Goal: Information Seeking & Learning: Learn about a topic

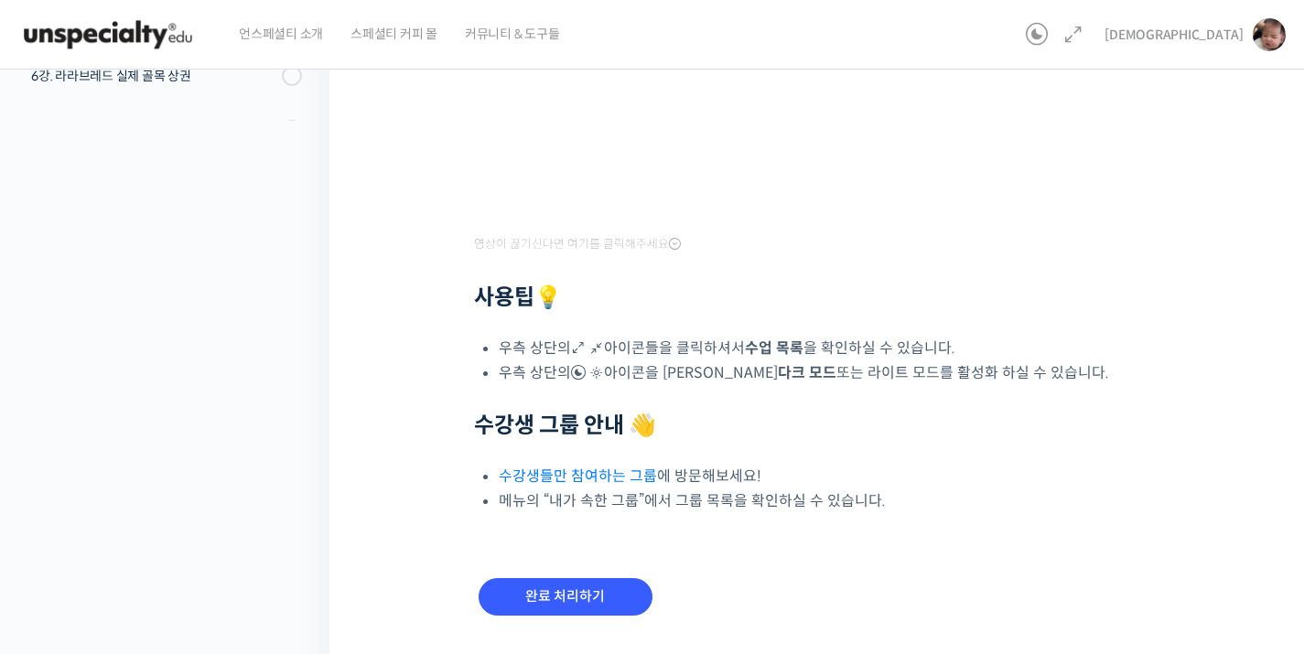
scroll to position [565, 0]
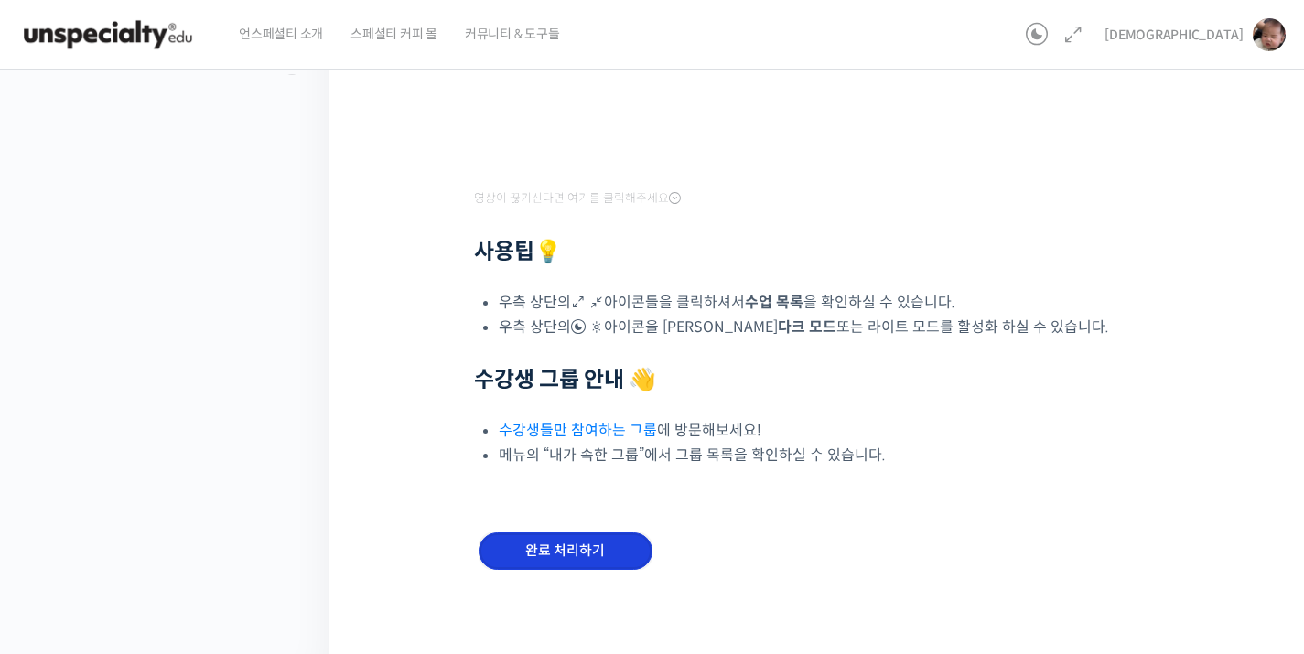
click at [593, 562] on input "완료 처리하기" at bounding box center [566, 552] width 174 height 38
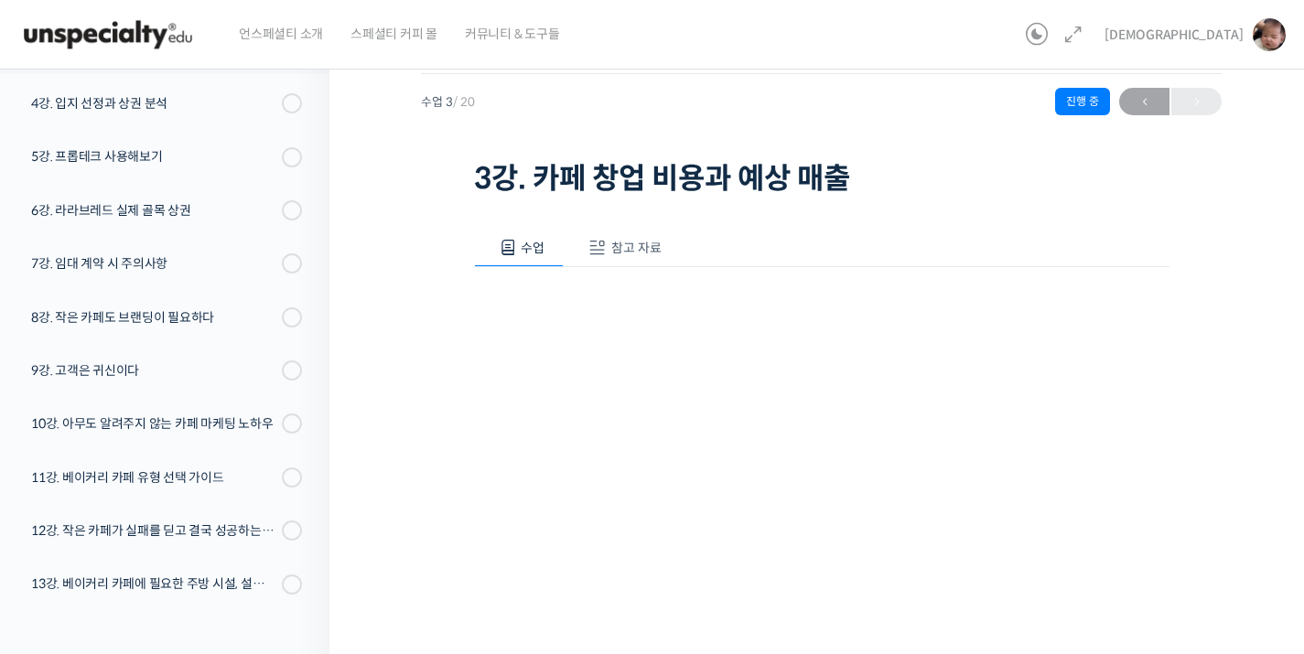
scroll to position [135, 0]
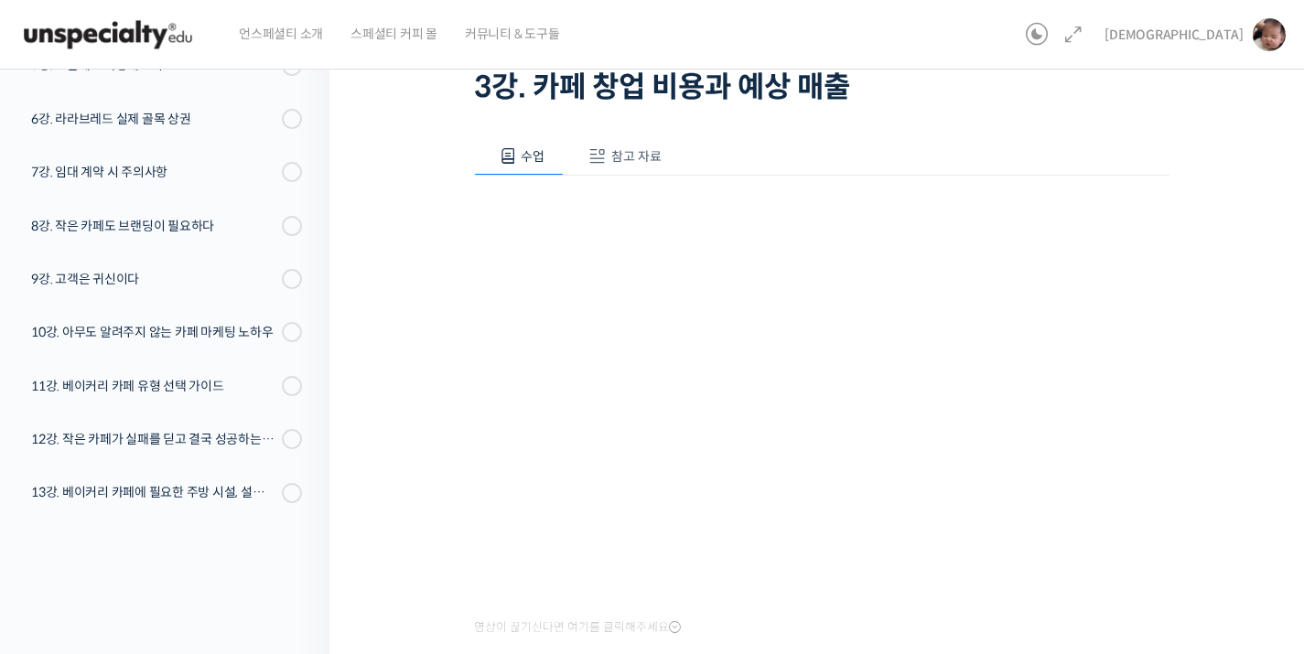
click at [631, 156] on span "참고 자료" at bounding box center [636, 156] width 50 height 16
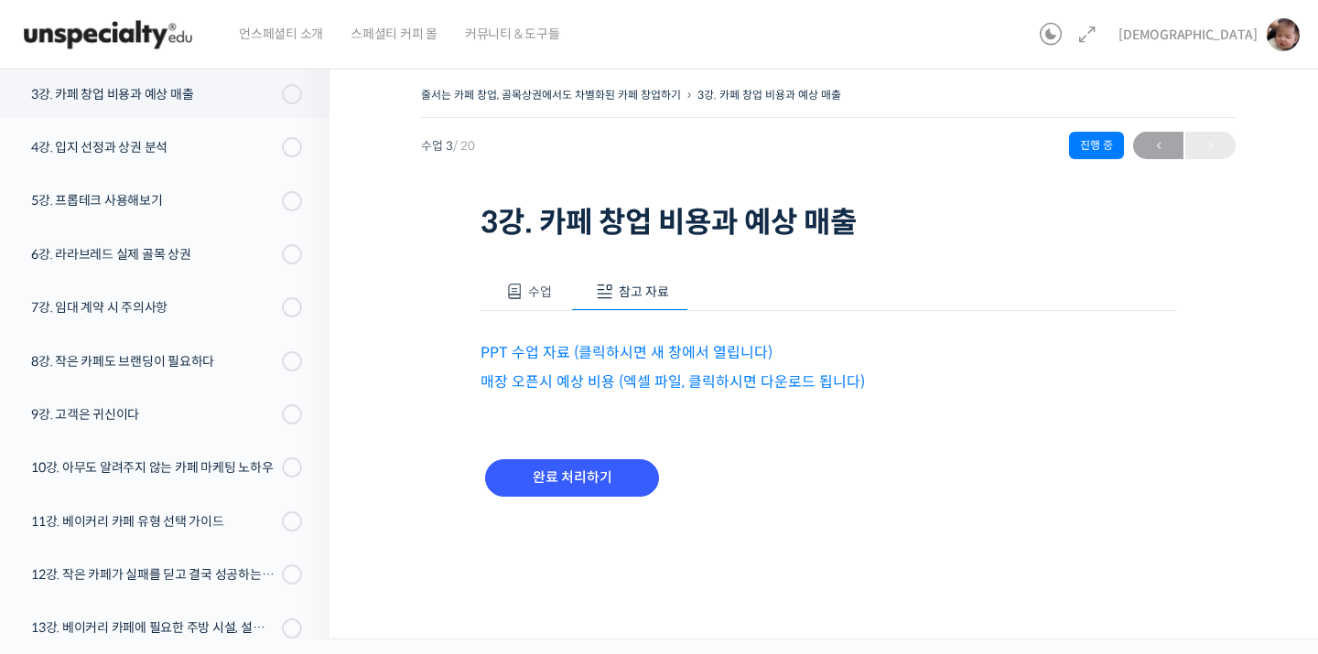
click at [612, 362] on p "PPT 수업 자료 (클릭하시면 새 창에서 열립니다)" at bounding box center [827, 352] width 695 height 25
click at [617, 359] on link "PPT 수업 자료 (클릭하시면 새 창에서 열립니다)" at bounding box center [626, 352] width 292 height 19
click at [652, 376] on link "매장 오픈시 예상 비용 (엑셀 파일, 클릭하시면 다운로드 됩니다)" at bounding box center [672, 381] width 384 height 19
drag, startPoint x: 555, startPoint y: 270, endPoint x: 551, endPoint y: 284, distance: 14.2
click at [556, 272] on div "수업 참고 자료 영상이 끊기신다면 여기를 클릭해주세요 사용팁 💡 우측 상단의 아이콘들을 클릭하셔서 수업 목록 을 확인하실 수 있습니다. 우측 …" at bounding box center [827, 394] width 695 height 299
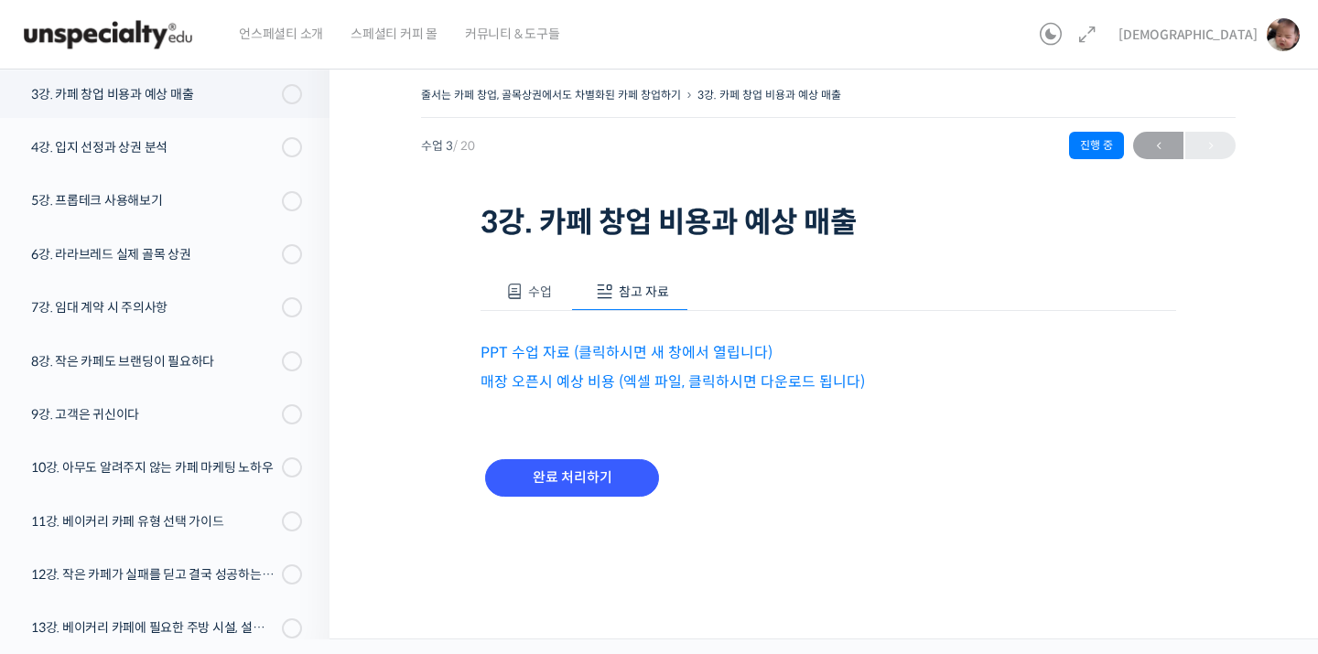
click at [547, 287] on span "수업" at bounding box center [540, 292] width 24 height 16
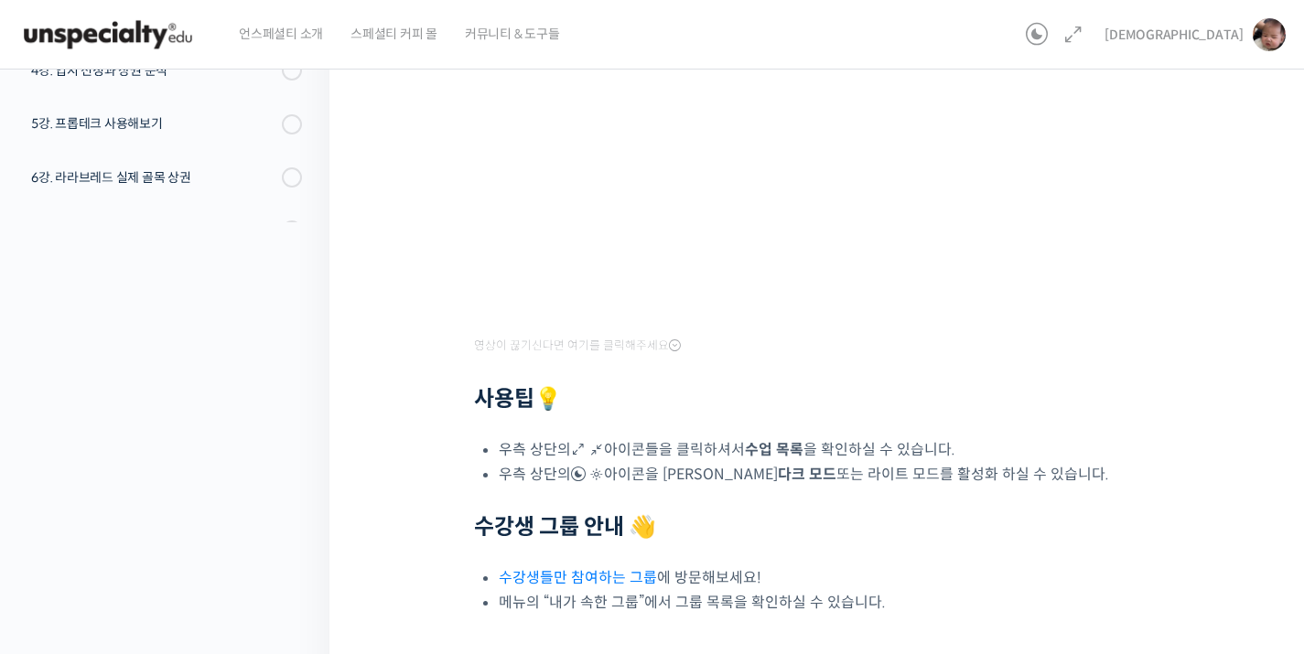
scroll to position [464, 0]
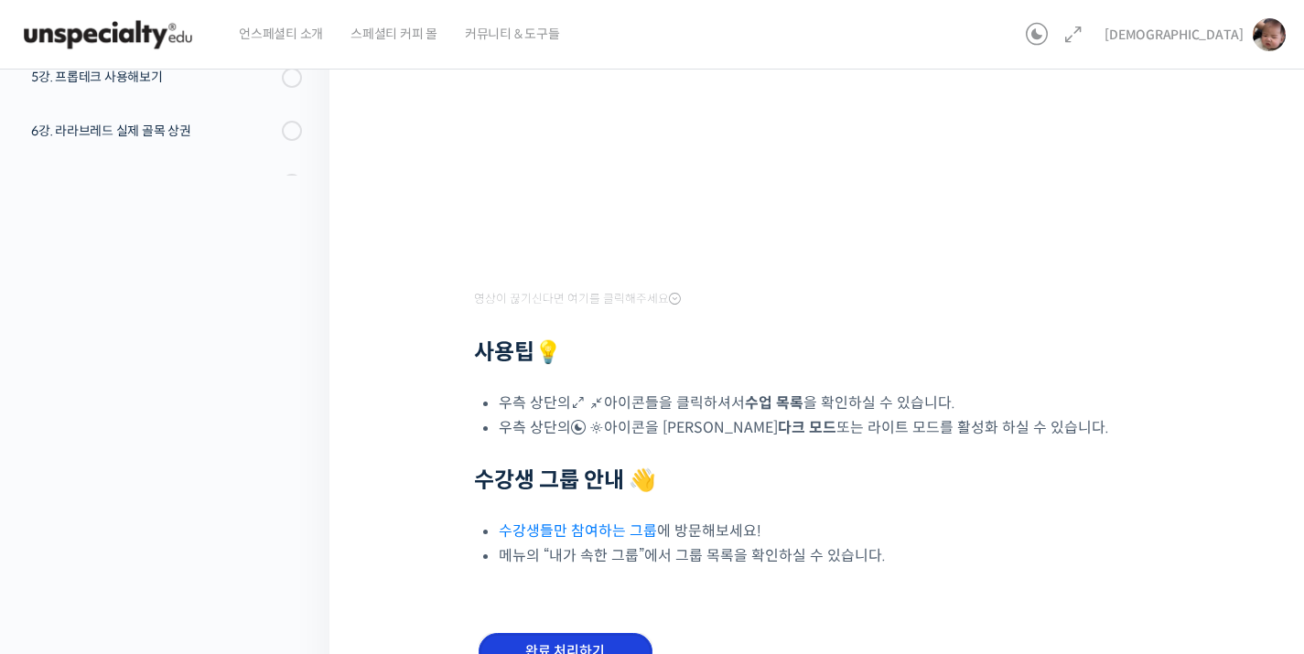
click at [561, 636] on input "완료 처리하기" at bounding box center [566, 652] width 174 height 38
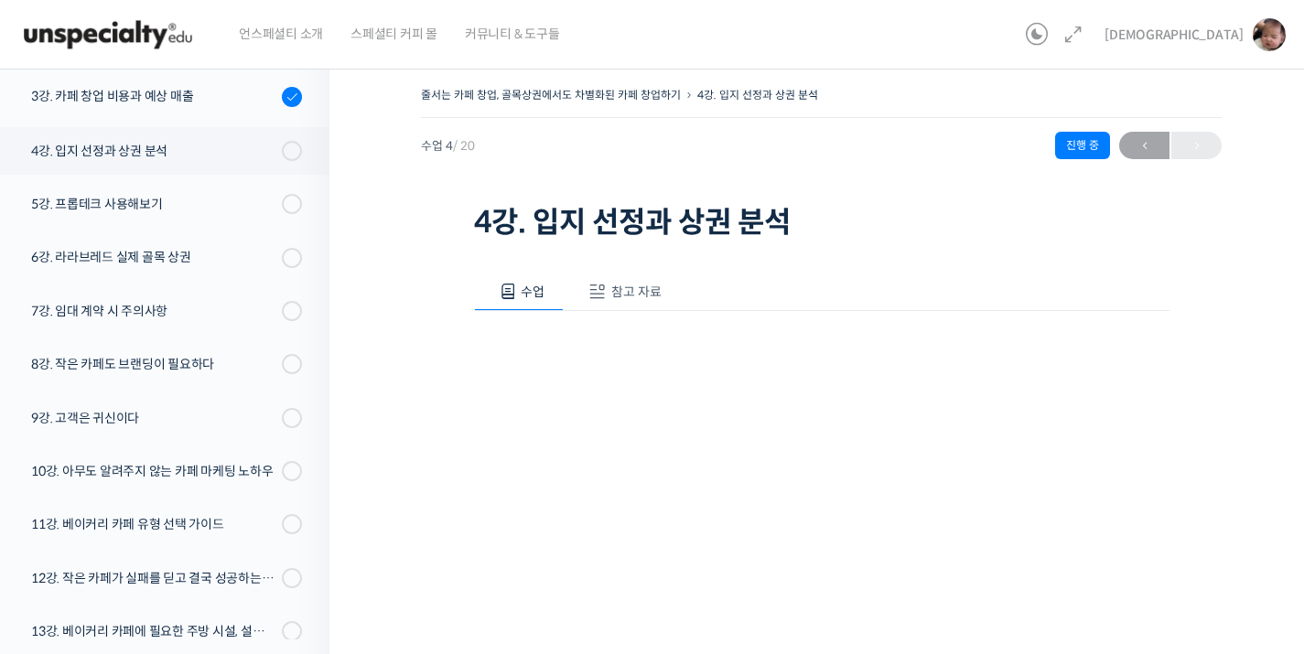
scroll to position [397, 0]
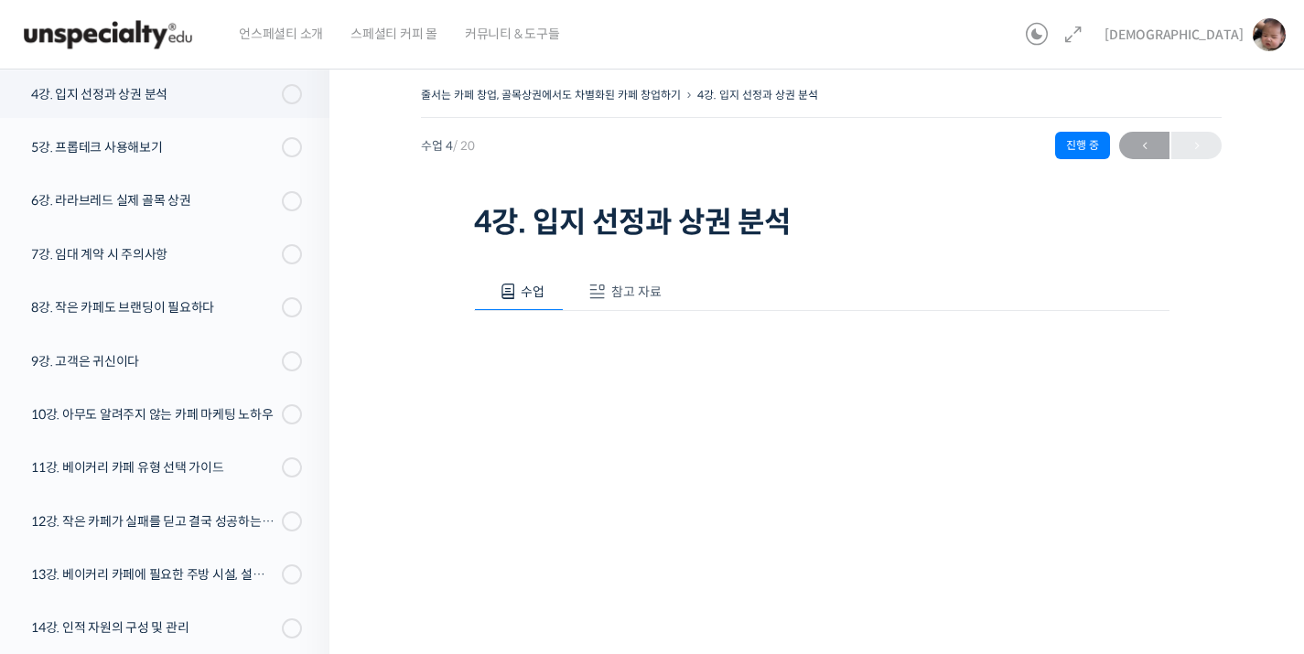
click at [639, 307] on button "참고 자료" at bounding box center [622, 292] width 117 height 38
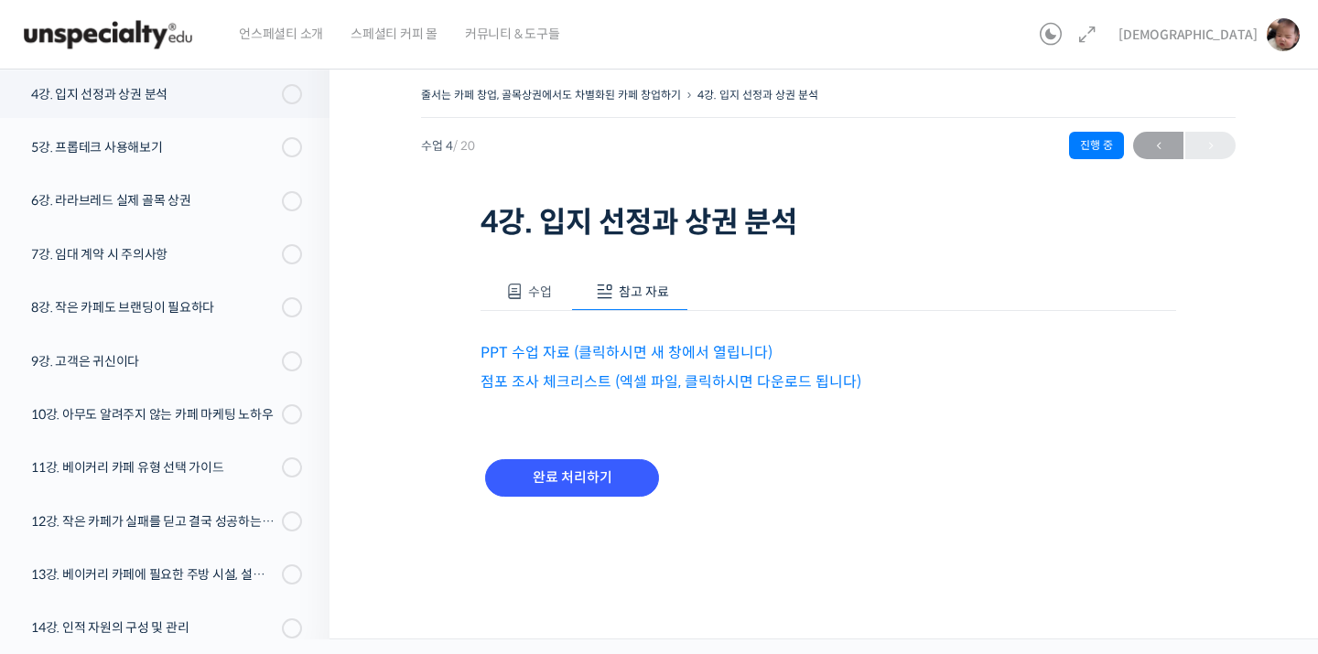
click at [614, 352] on link "PPT 수업 자료 (클릭하시면 새 창에서 열립니다)" at bounding box center [626, 352] width 292 height 19
click at [594, 384] on link "점포 조사 체크리스트 (엑셀 파일, 클릭하시면 다운로드 됩니다)" at bounding box center [670, 381] width 381 height 19
click at [525, 280] on button "수업" at bounding box center [525, 292] width 91 height 38
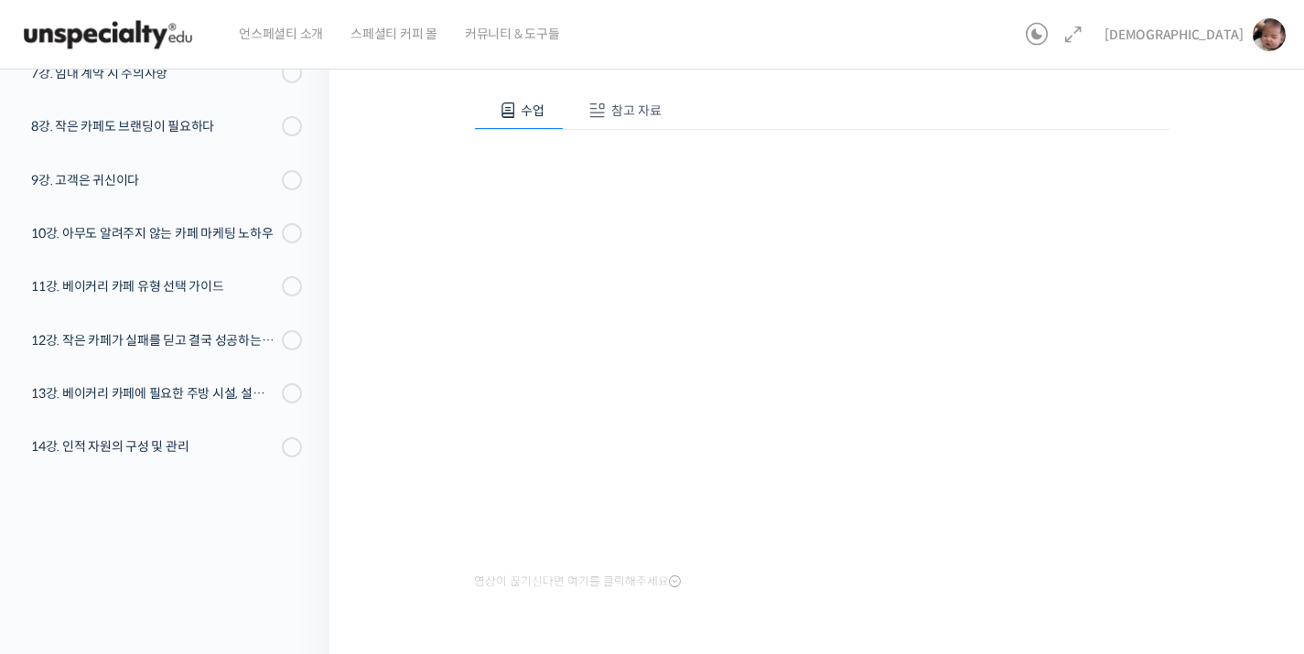
scroll to position [308, 0]
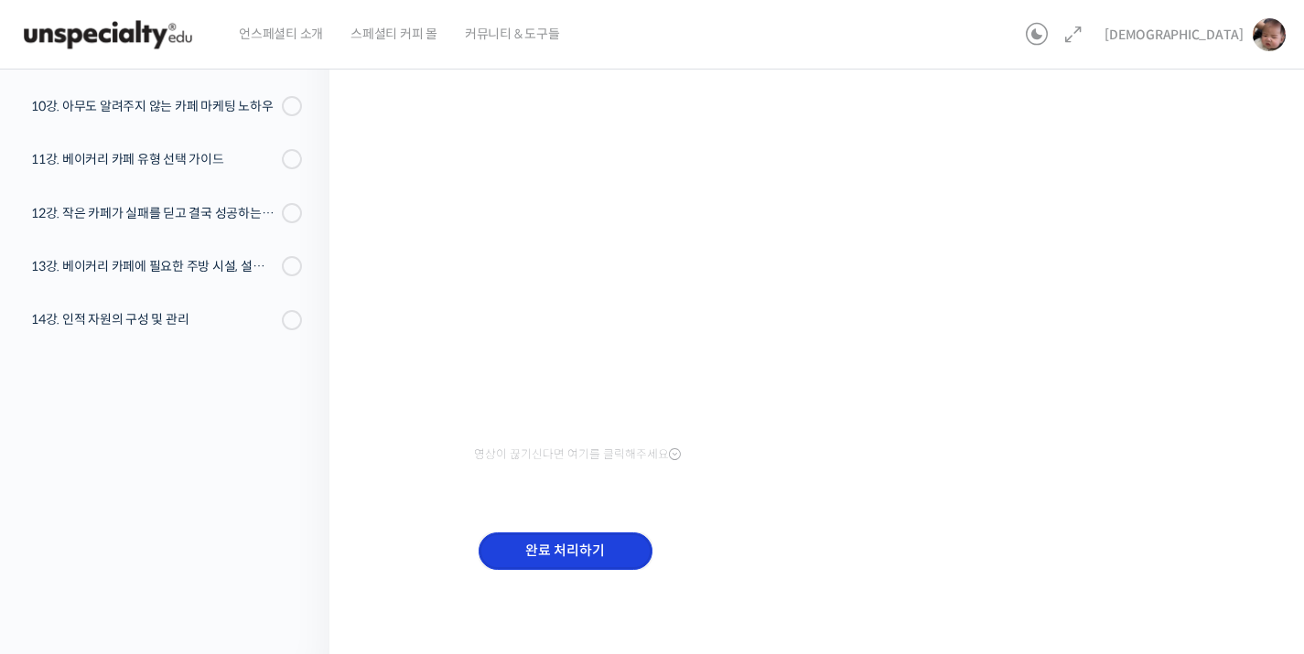
click at [573, 547] on input "완료 처리하기" at bounding box center [566, 552] width 174 height 38
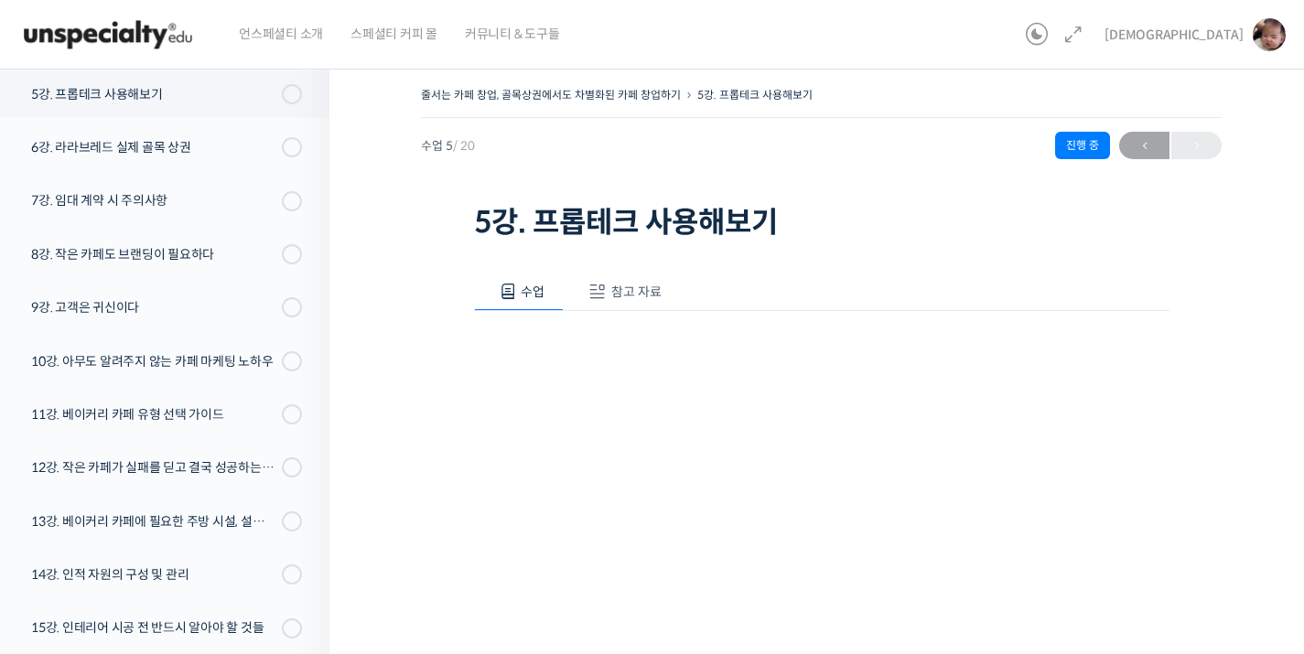
click at [630, 286] on span "참고 자료" at bounding box center [636, 292] width 50 height 16
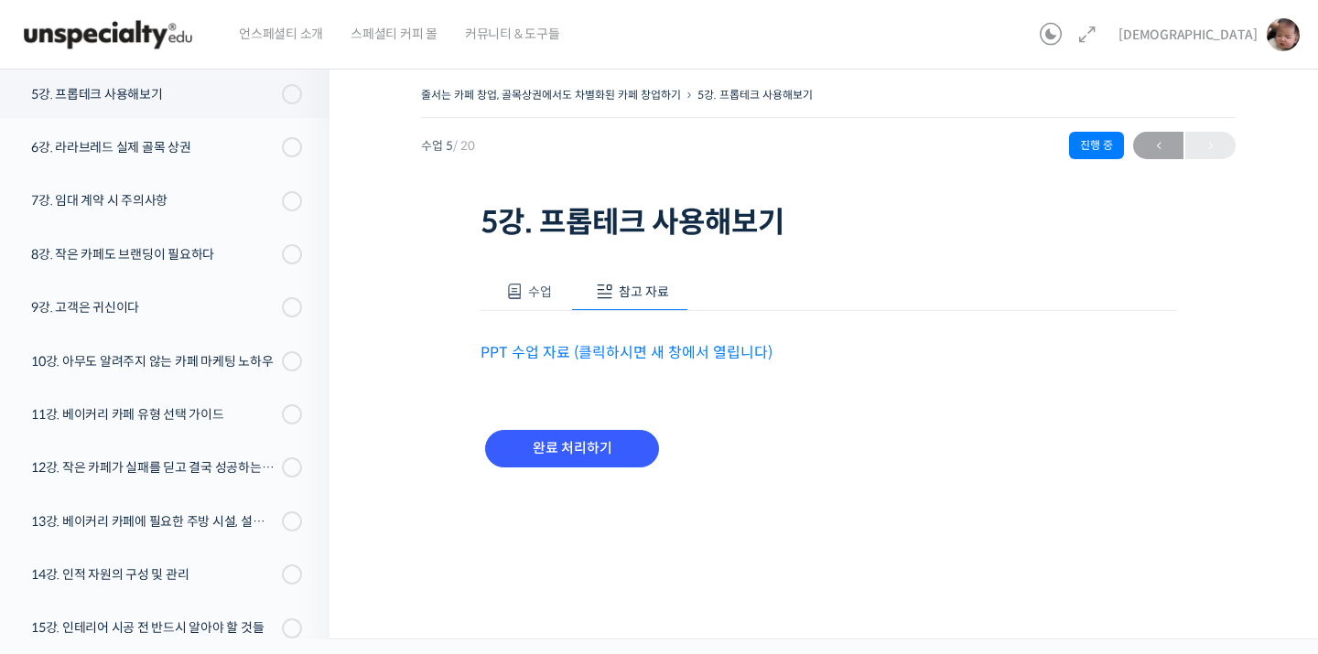
click at [610, 345] on link "PPT 수업 자료 (클릭하시면 새 창에서 열립니다)" at bounding box center [626, 352] width 292 height 19
click at [505, 291] on span at bounding box center [514, 292] width 18 height 18
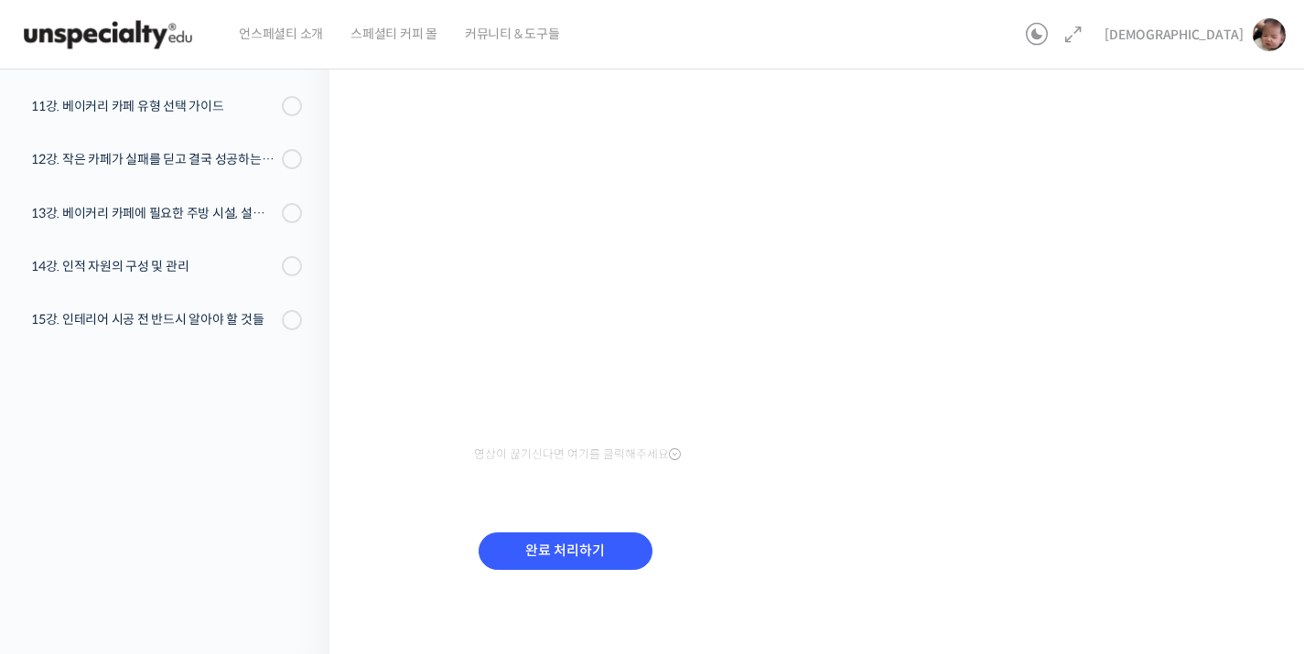
scroll to position [139, 0]
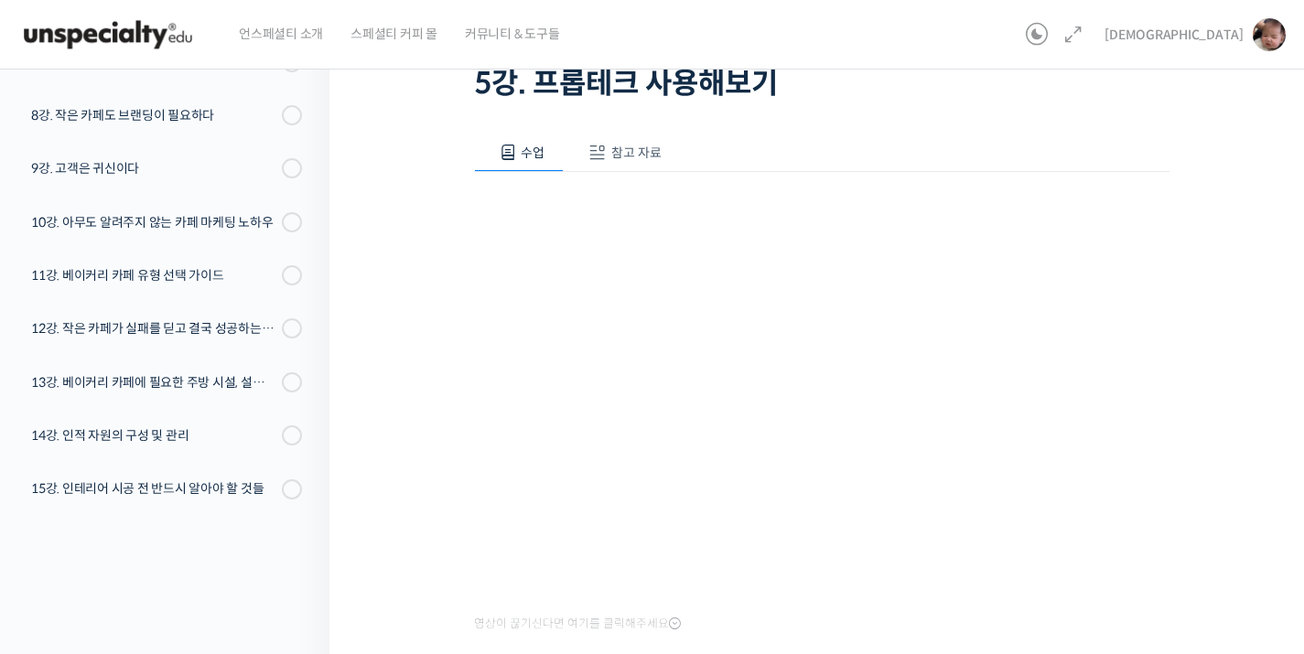
drag, startPoint x: 629, startPoint y: 106, endPoint x: 630, endPoint y: 131, distance: 24.7
click at [629, 110] on div "수업 참고 자료 영상이 끊기신다면 여기를 클릭해주세요 PPT 수업 자료 (클릭하시면 새 창에서 열립니다) 완료 처리하기" at bounding box center [821, 447] width 695 height 682
click at [630, 134] on button "참고 자료" at bounding box center [622, 153] width 117 height 38
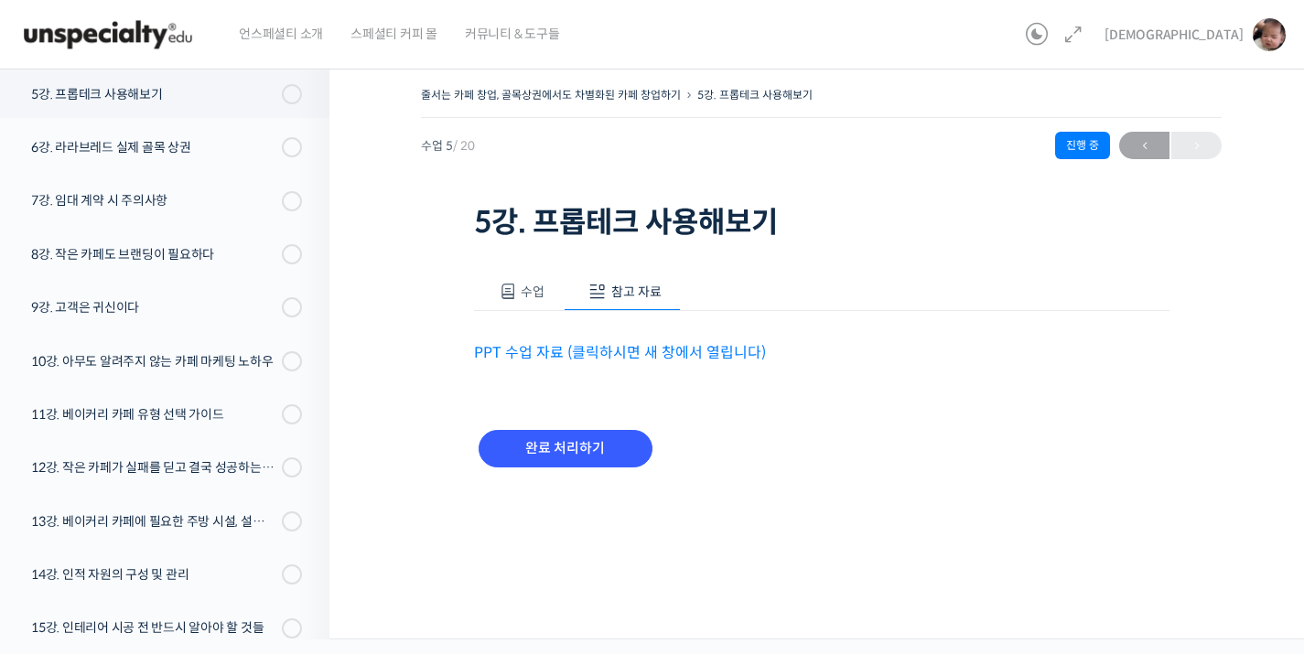
scroll to position [0, 0]
click at [523, 291] on button "수업" at bounding box center [525, 292] width 91 height 38
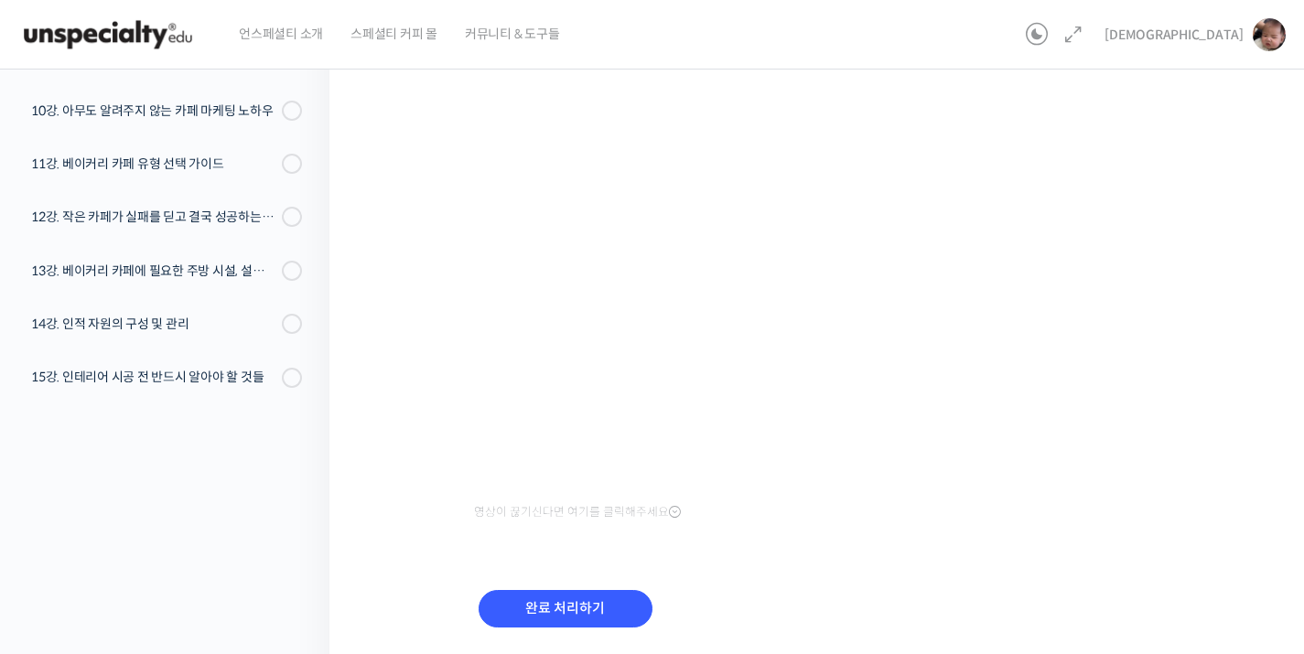
scroll to position [308, 0]
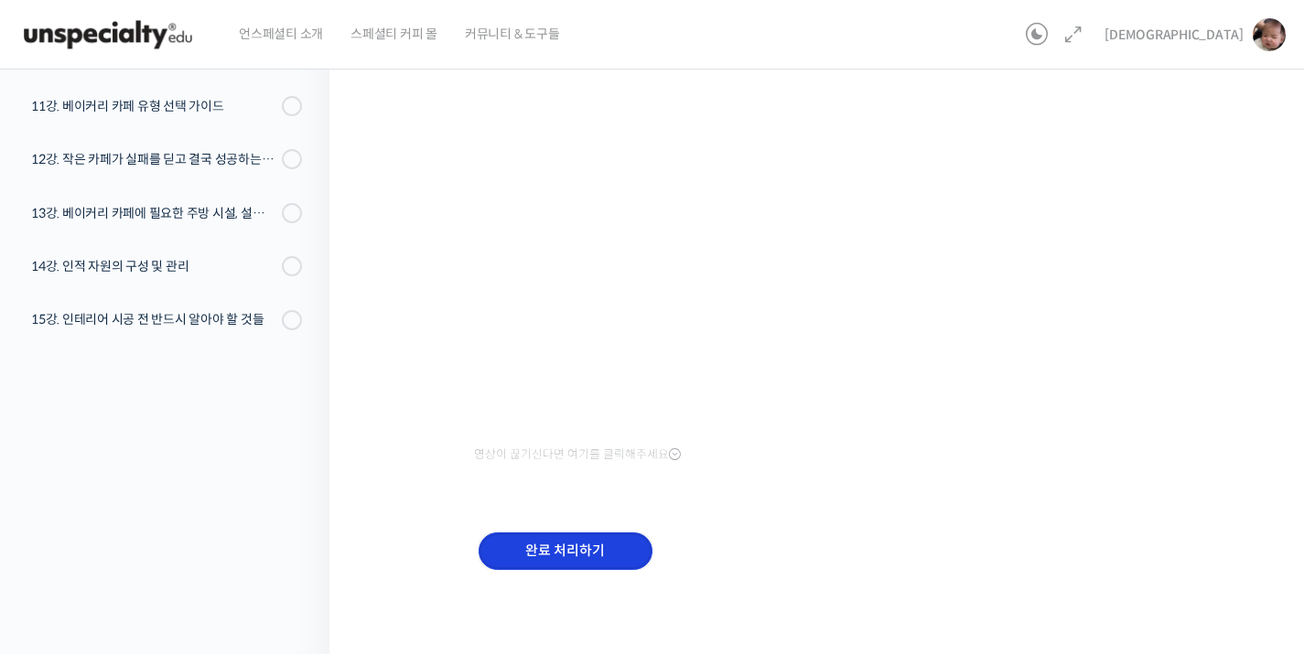
click at [563, 553] on input "완료 처리하기" at bounding box center [566, 552] width 174 height 38
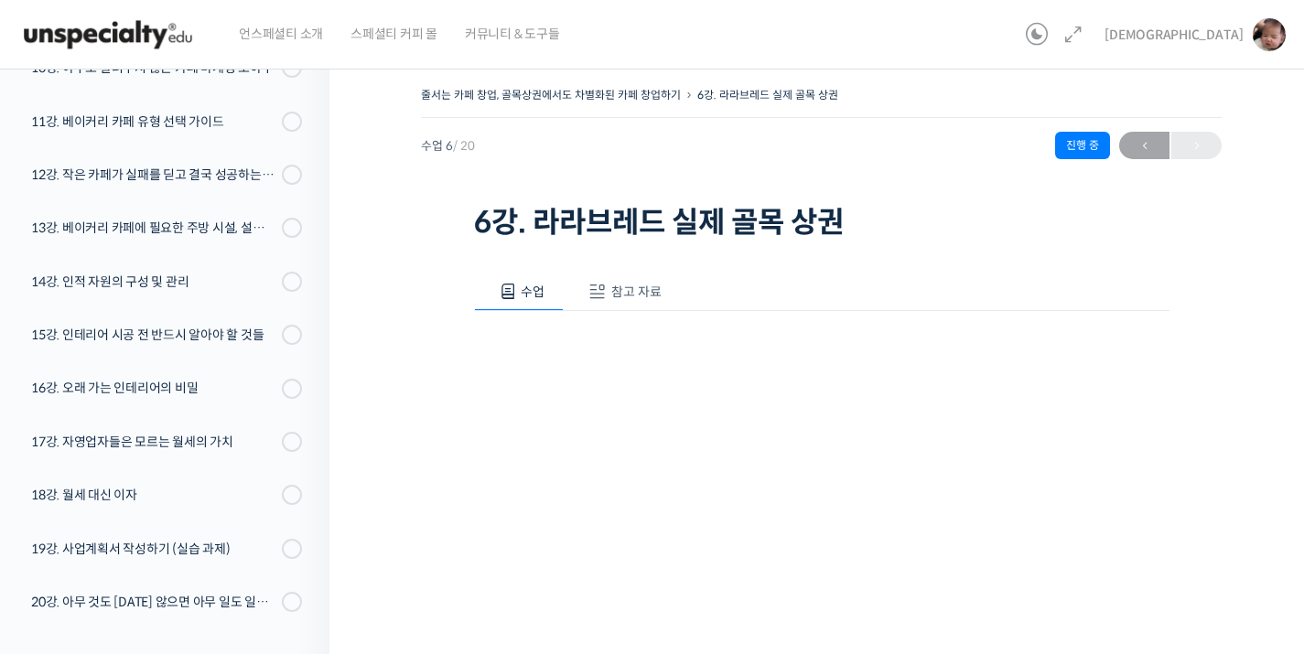
click at [619, 300] on button "참고 자료" at bounding box center [622, 292] width 117 height 38
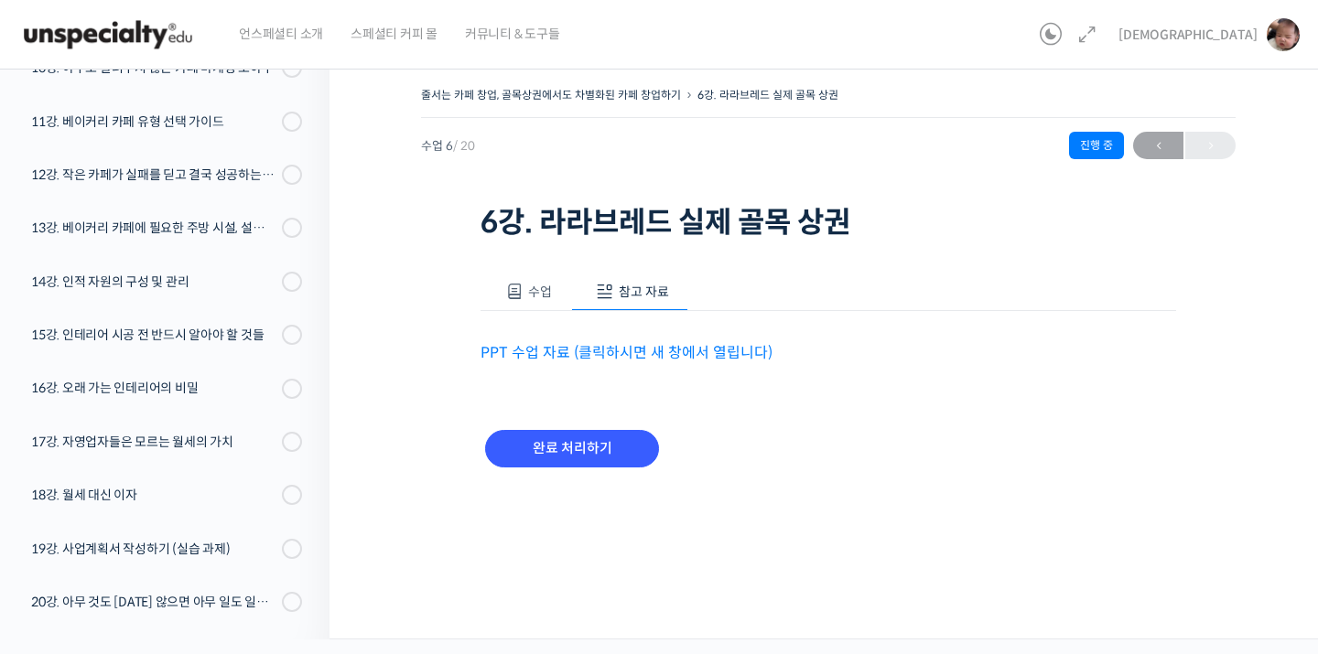
click at [663, 353] on link "PPT 수업 자료 (클릭하시면 새 창에서 열립니다)" at bounding box center [626, 352] width 292 height 19
click at [478, 280] on div "줄서는 카페 창업, 골목상권에서도 차별화된 카페 창업하기 6강. 라라브레드 실제 골목 상권 진행 중 수업 6 / 20 진행 중 ← 이전 6강.…" at bounding box center [828, 299] width 814 height 434
click at [494, 286] on button "수업" at bounding box center [525, 292] width 91 height 38
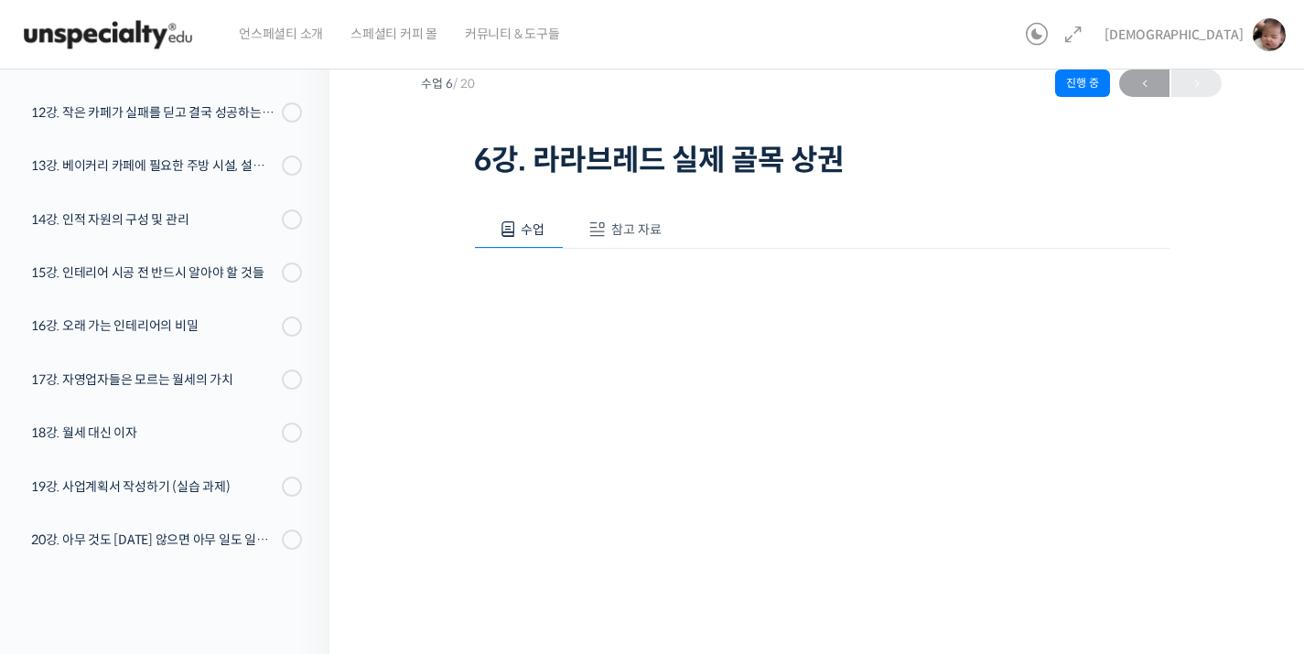
scroll to position [62, 0]
